Goal: Transaction & Acquisition: Book appointment/travel/reservation

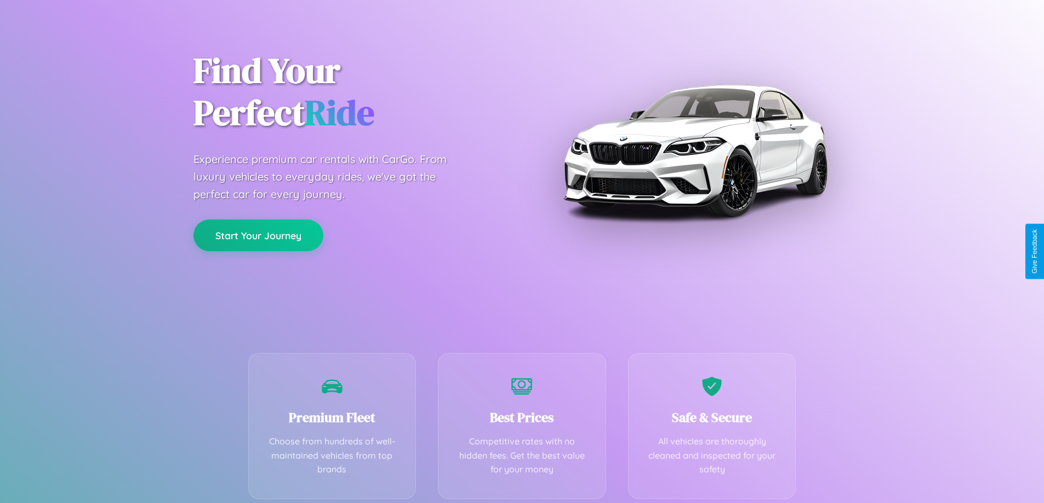
scroll to position [216, 0]
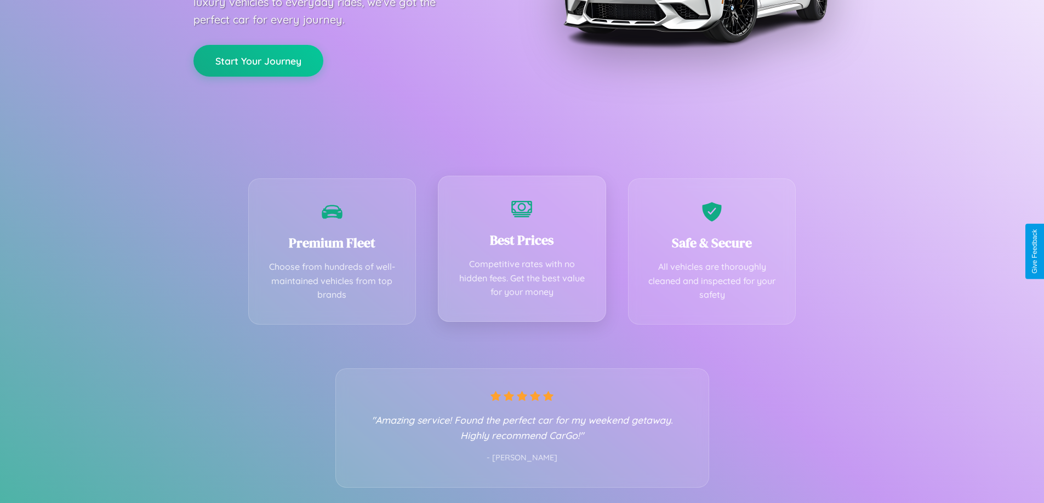
click at [522, 251] on div "Best Prices Competitive rates with no hidden fees. Get the best value for your …" at bounding box center [522, 249] width 168 height 146
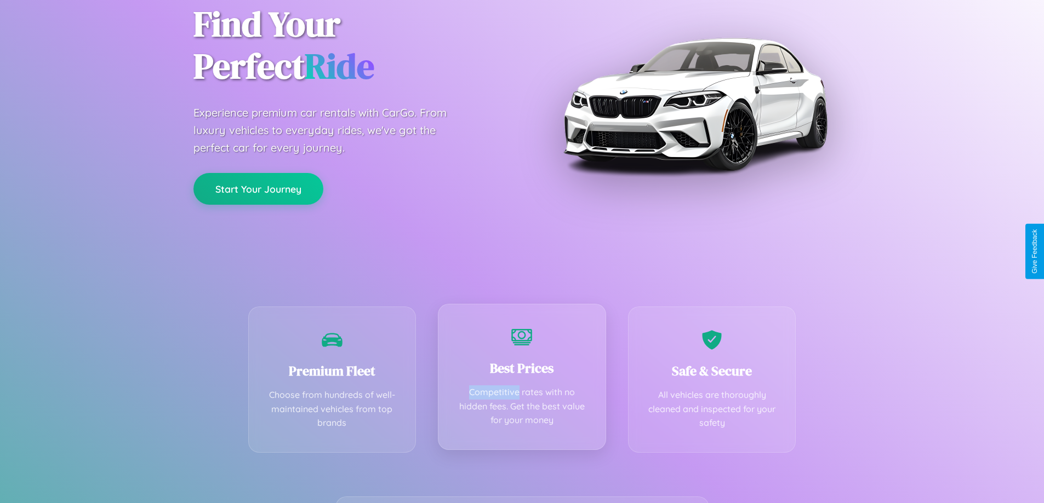
scroll to position [0, 0]
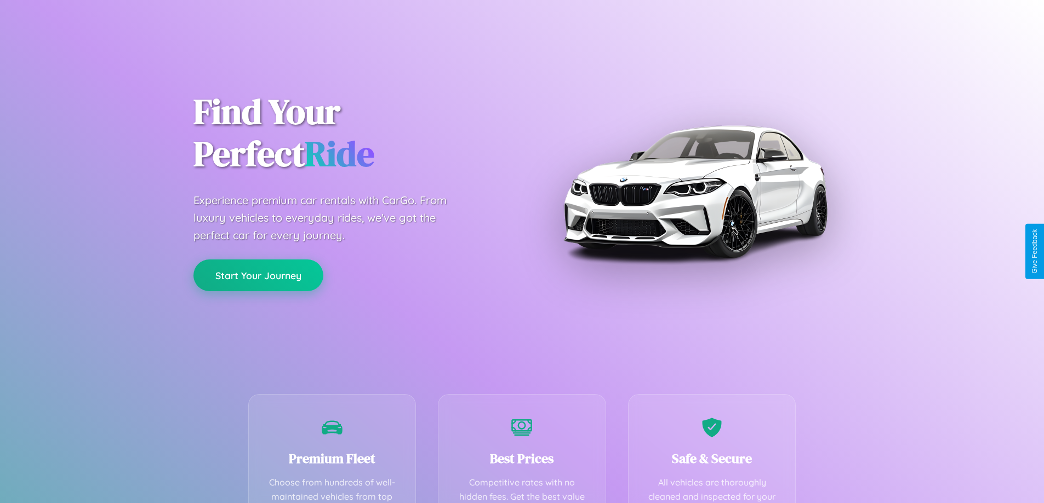
click at [258, 276] on button "Start Your Journey" at bounding box center [258, 276] width 130 height 32
click at [258, 275] on button "Start Your Journey" at bounding box center [258, 276] width 130 height 32
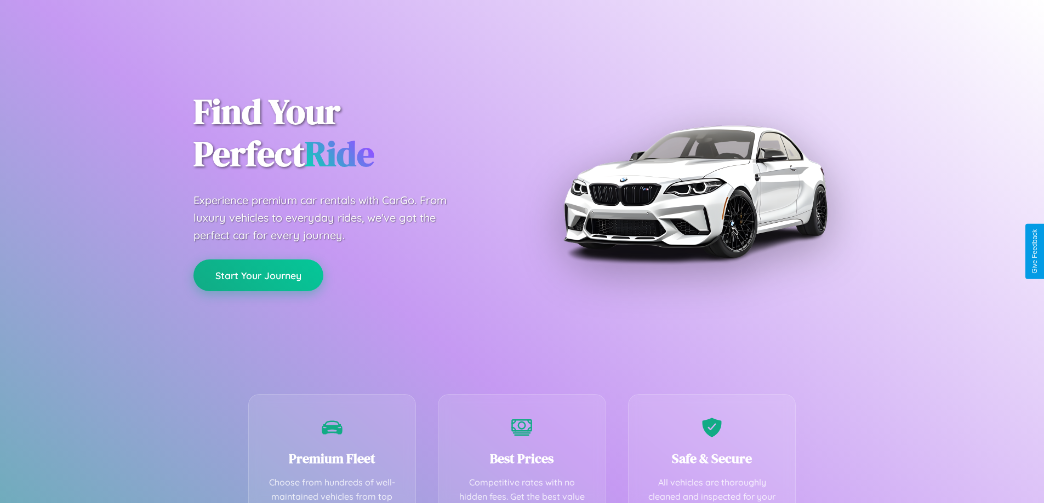
click at [258, 275] on button "Start Your Journey" at bounding box center [258, 276] width 130 height 32
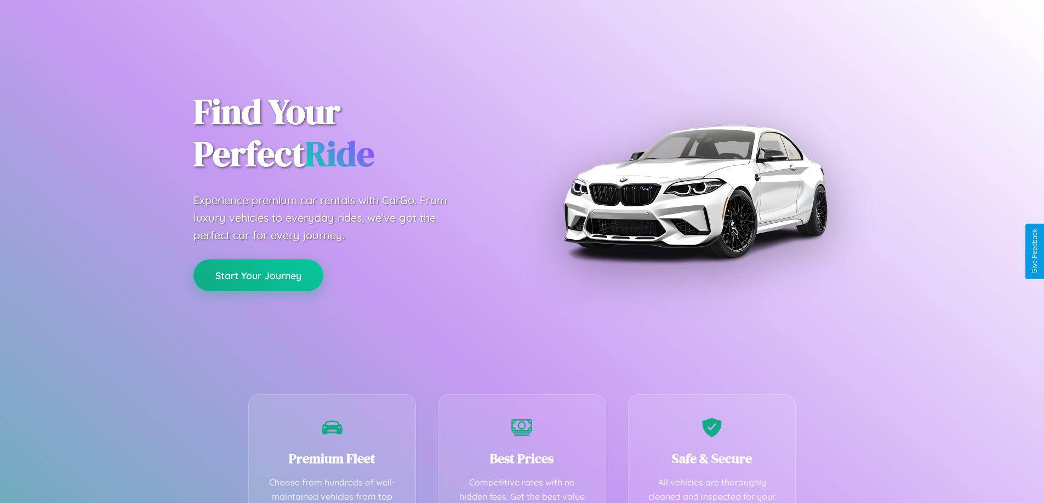
click at [258, 275] on button "Start Your Journey" at bounding box center [258, 276] width 130 height 32
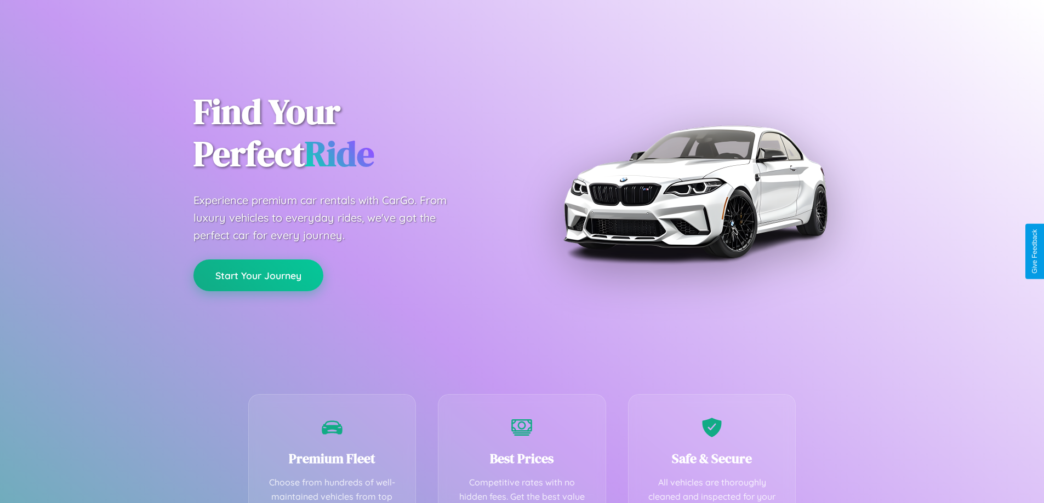
click at [258, 275] on button "Start Your Journey" at bounding box center [258, 276] width 130 height 32
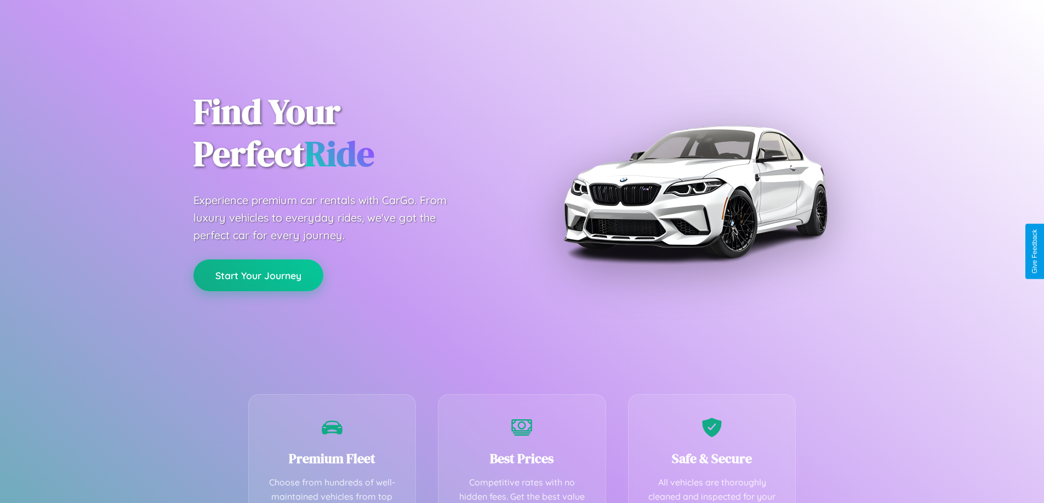
click at [258, 275] on button "Start Your Journey" at bounding box center [258, 276] width 130 height 32
